Goal: Transaction & Acquisition: Purchase product/service

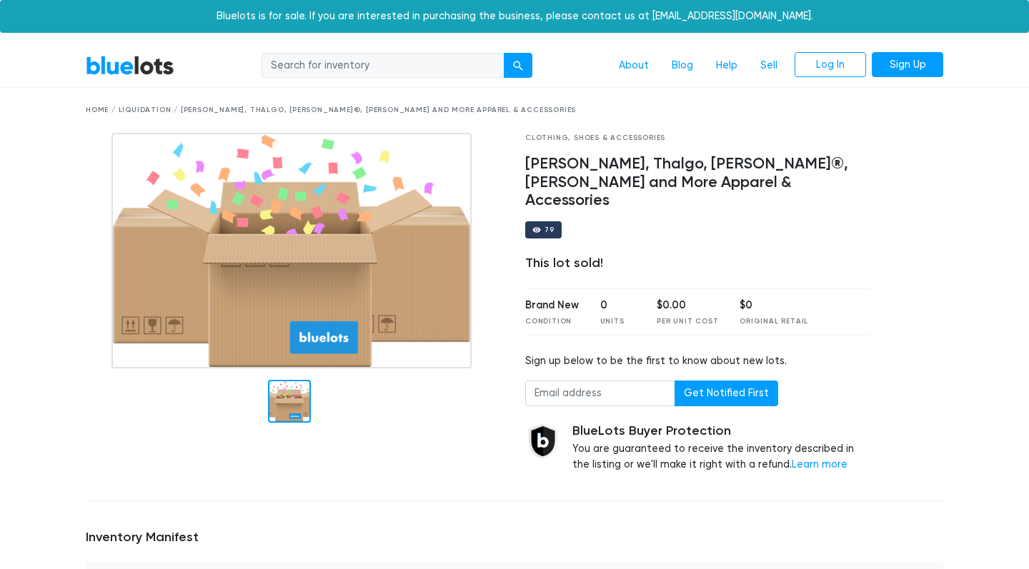
click at [134, 61] on link "BlueLots" at bounding box center [130, 65] width 89 height 21
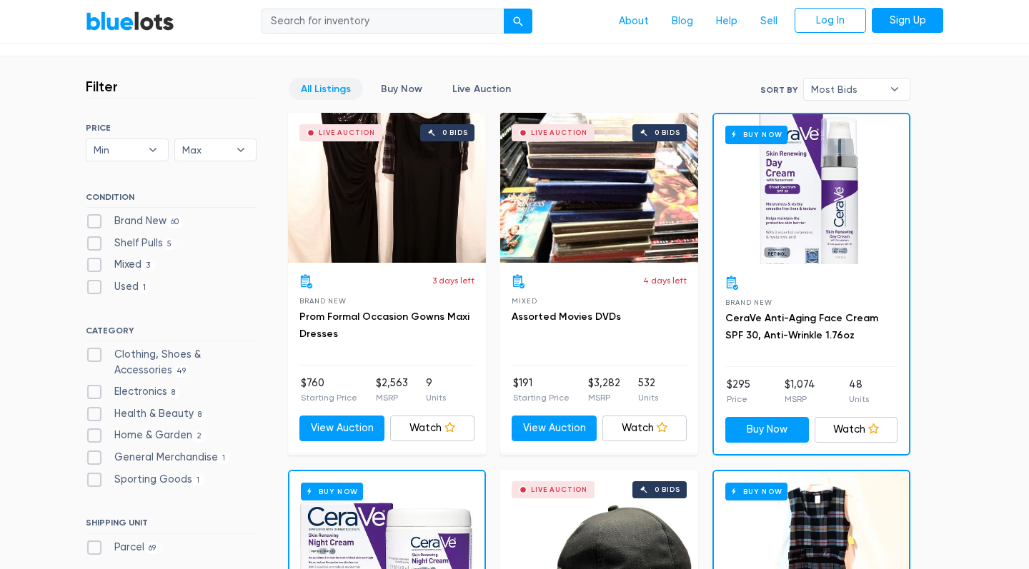
scroll to position [367, 0]
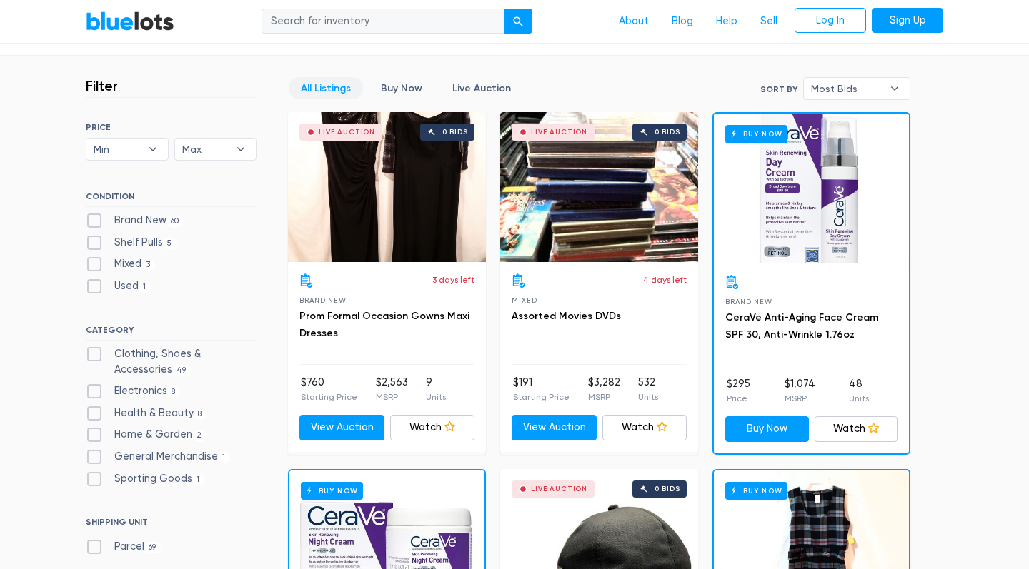
click at [89, 409] on label "Health & Beauty 8" at bounding box center [146, 414] width 121 height 16
click at [89, 409] on Beauty"] "Health & Beauty 8" at bounding box center [90, 410] width 9 height 9
checkbox Beauty"] "true"
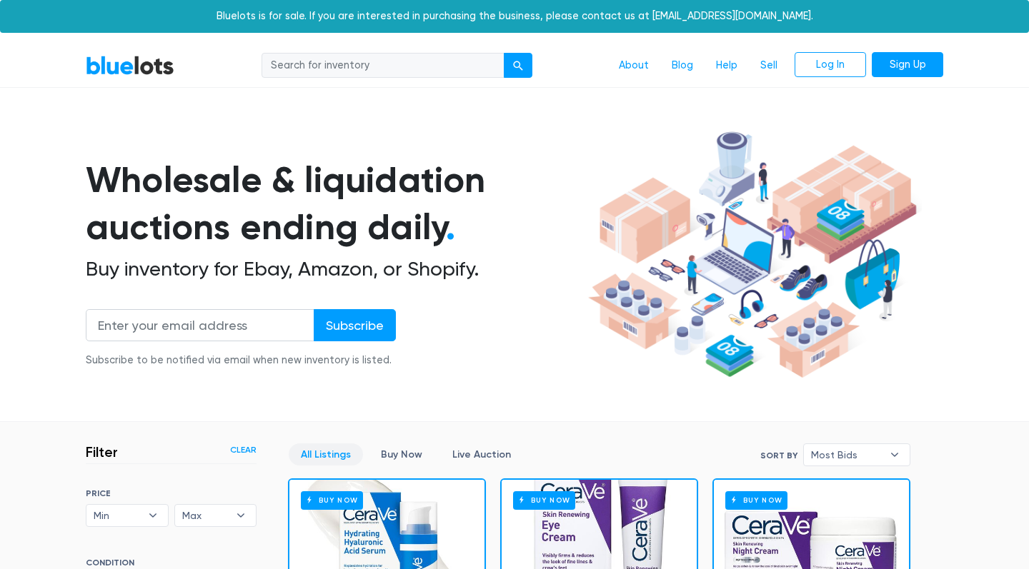
scroll to position [384, 0]
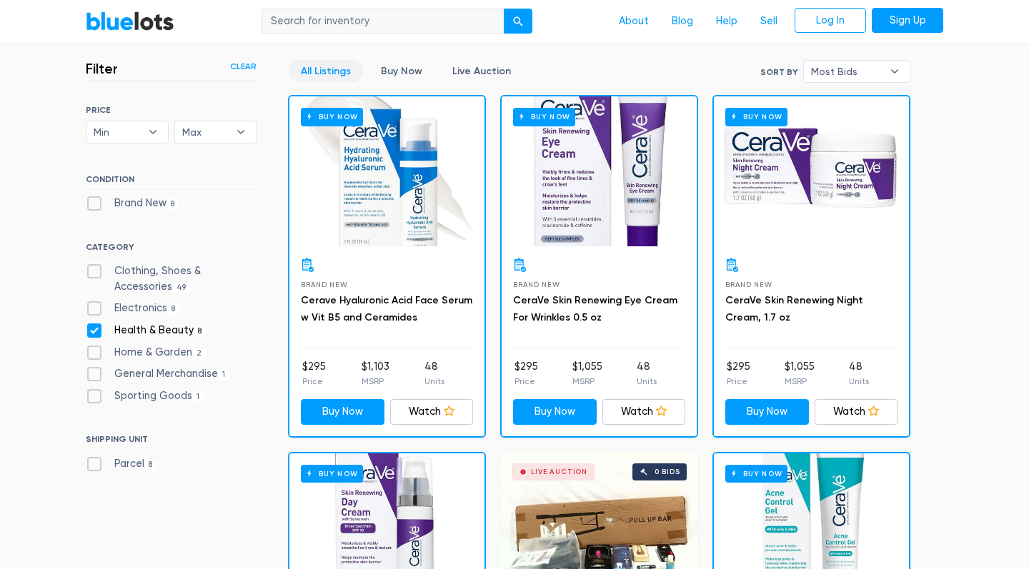
click at [94, 205] on label "Brand New 8" at bounding box center [133, 204] width 94 height 16
click at [94, 205] on New"] "Brand New 8" at bounding box center [90, 200] width 9 height 9
checkbox New"] "true"
